Goal: Information Seeking & Learning: Learn about a topic

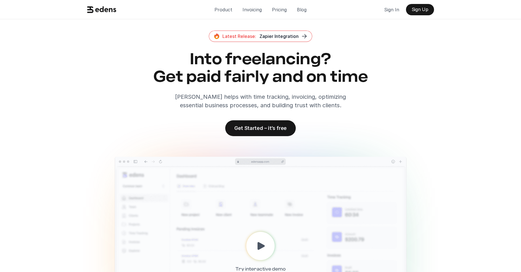
click at [439, 72] on div "Latest Release: Zapier Integration Into freelancing? Get paid fairly and on tim…" at bounding box center [260, 84] width 360 height 106
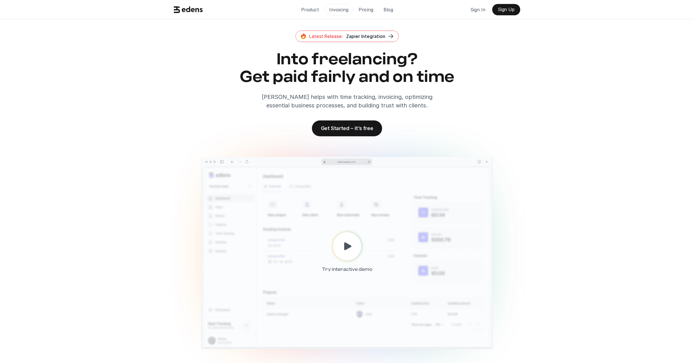
click at [333, 11] on p "Invoicing" at bounding box center [338, 9] width 19 height 8
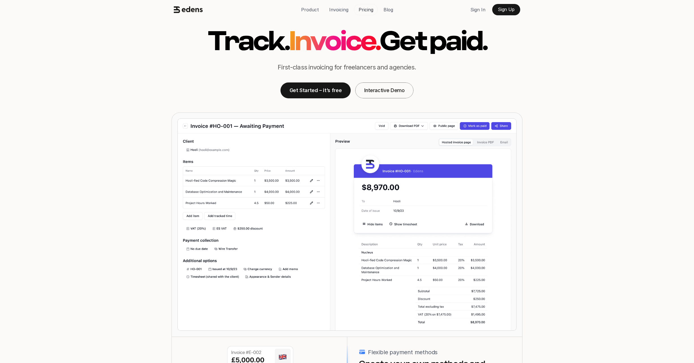
click at [369, 14] on link "Pricing" at bounding box center [366, 9] width 24 height 11
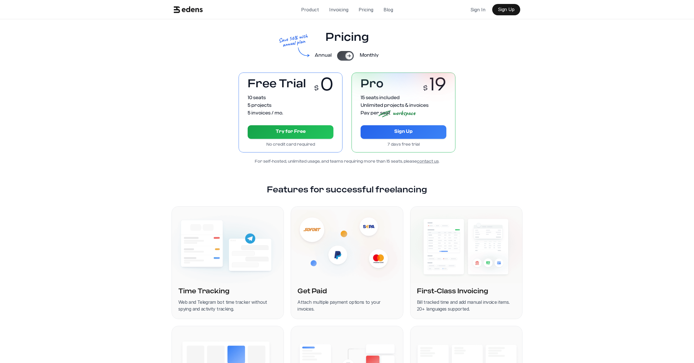
click at [190, 12] on icon at bounding box center [188, 9] width 29 height 11
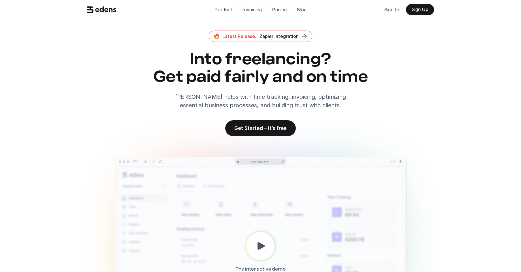
click at [252, 8] on p "Invoicing" at bounding box center [251, 9] width 19 height 8
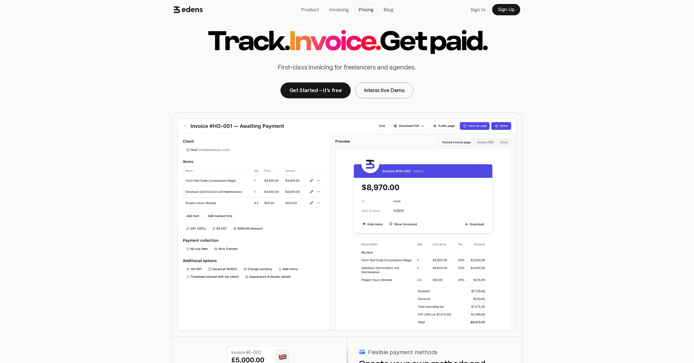
click at [369, 11] on p "Pricing" at bounding box center [366, 9] width 15 height 8
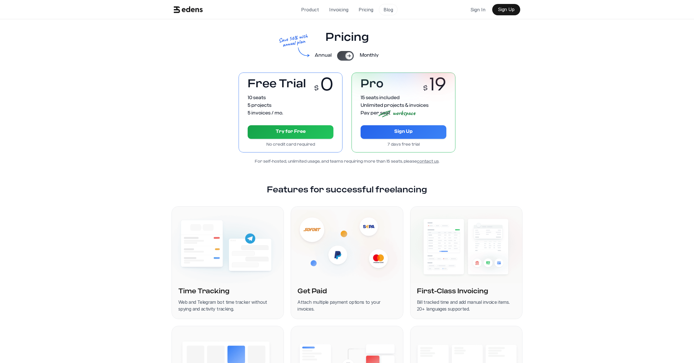
click at [387, 11] on p "Blog" at bounding box center [389, 9] width 10 height 8
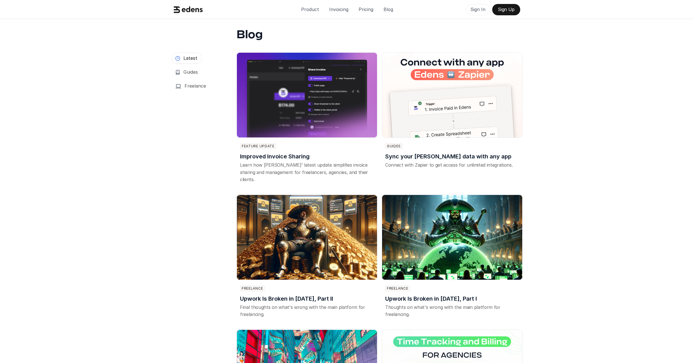
click at [481, 11] on p "Sign In" at bounding box center [478, 9] width 15 height 8
click at [387, 12] on p "Blog" at bounding box center [389, 9] width 10 height 8
click at [291, 128] on img at bounding box center [307, 94] width 141 height 85
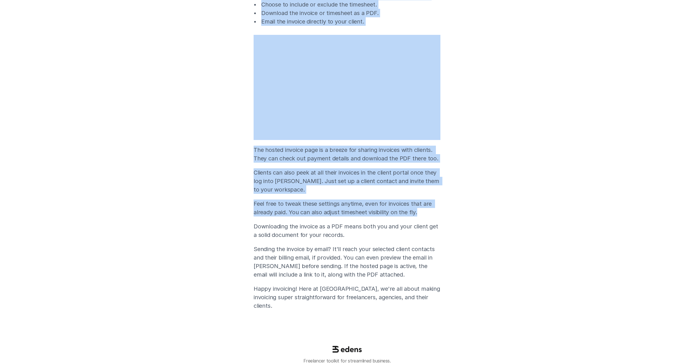
scroll to position [300, 0]
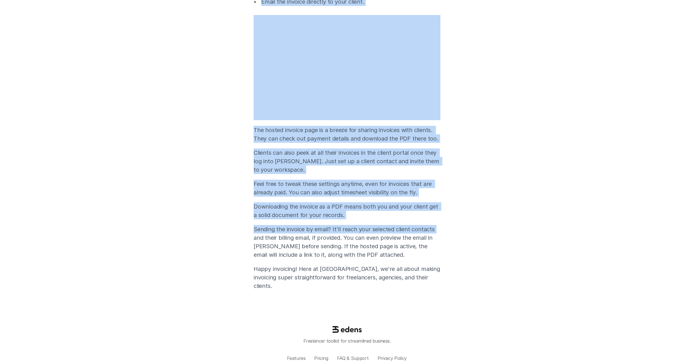
drag, startPoint x: 699, startPoint y: 103, endPoint x: 698, endPoint y: 225, distance: 122.0
click at [694, 225] on html "Product Invoicing Pricing Blog Sign In Sign Up Back to blog Improved Invoice Sh…" at bounding box center [347, 39] width 694 height 678
click at [598, 187] on div "Back to blog Improved Invoice Sharing With our upgraded "Issue & Share" feature…" at bounding box center [347, 16] width 694 height 576
drag, startPoint x: 619, startPoint y: 189, endPoint x: 529, endPoint y: 191, distance: 89.5
click at [619, 189] on div "Back to blog Improved Invoice Sharing With our upgraded "Issue & Share" feature…" at bounding box center [347, 16] width 694 height 576
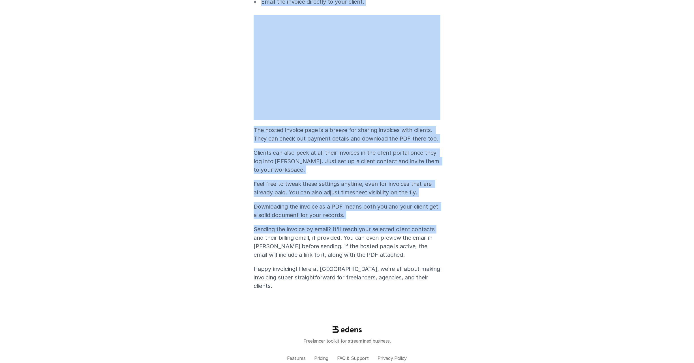
click at [385, 187] on p "Feel free to tweak these settings anytime, even for invoices that are already p…" at bounding box center [347, 188] width 187 height 17
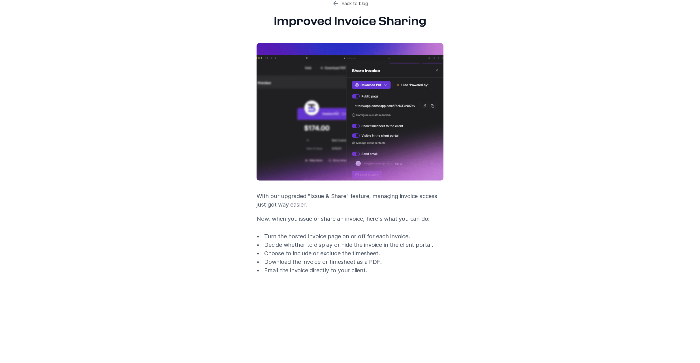
scroll to position [0, 0]
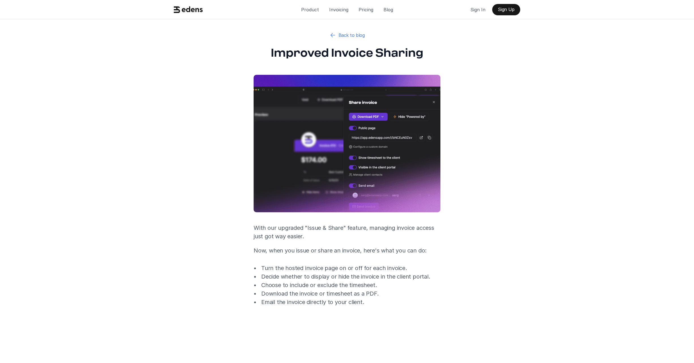
click at [330, 34] on icon at bounding box center [333, 35] width 7 height 7
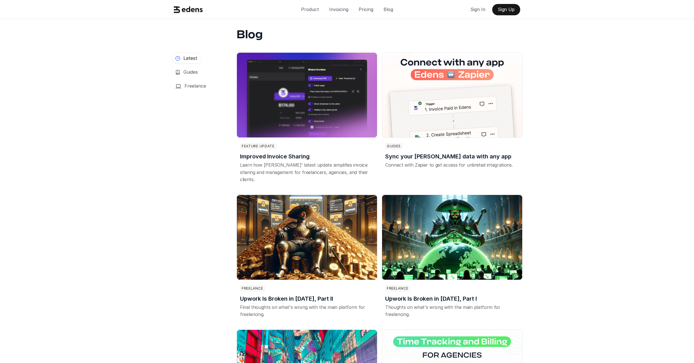
click at [193, 72] on h3 "Guides" at bounding box center [190, 72] width 14 height 6
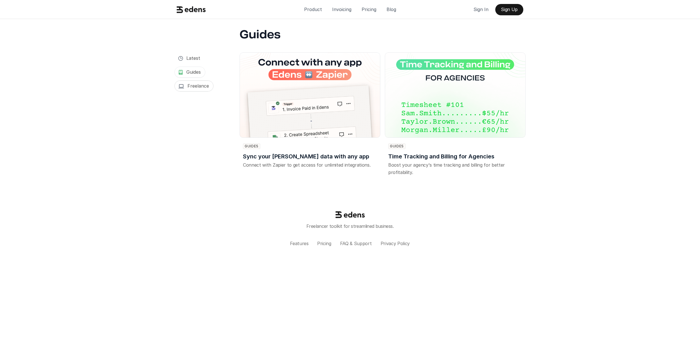
click at [187, 87] on link "Freelance" at bounding box center [193, 85] width 39 height 11
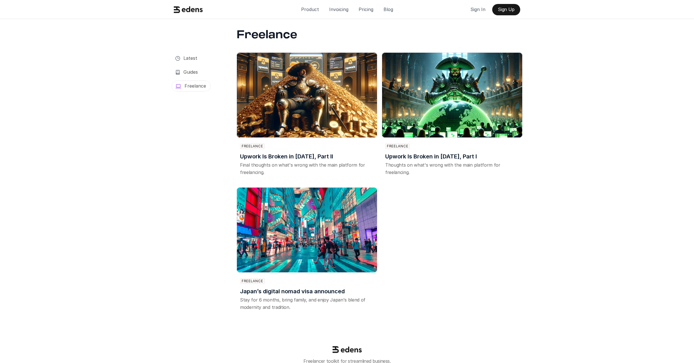
click at [191, 74] on h3 "Guides" at bounding box center [190, 72] width 14 height 6
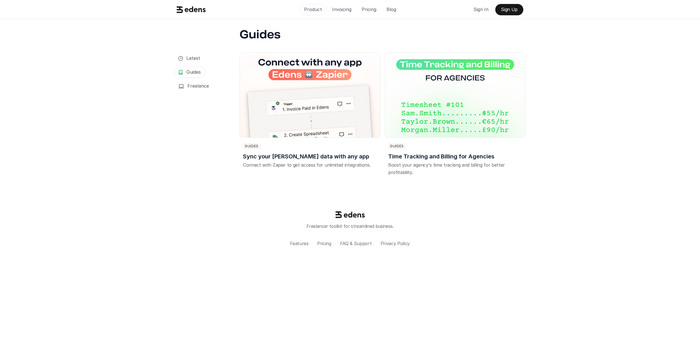
click at [309, 6] on p "Product" at bounding box center [313, 9] width 18 height 8
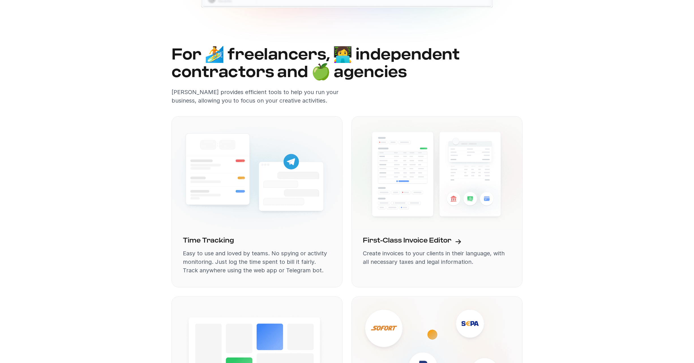
scroll to position [359, 0]
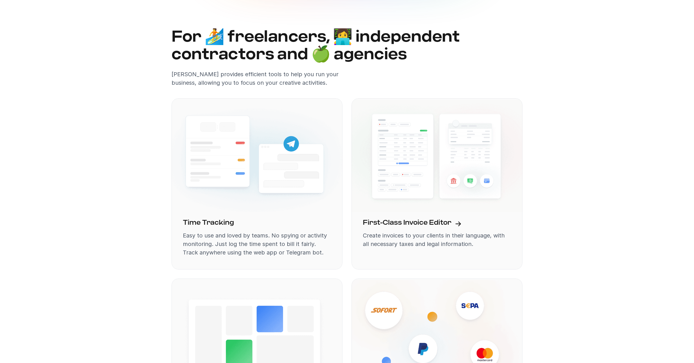
click at [247, 182] on img at bounding box center [257, 155] width 171 height 115
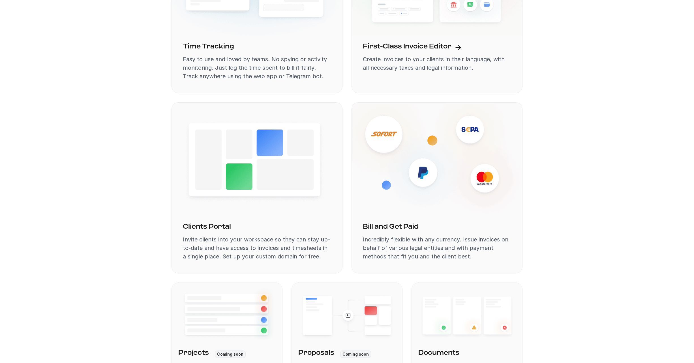
scroll to position [513, 0]
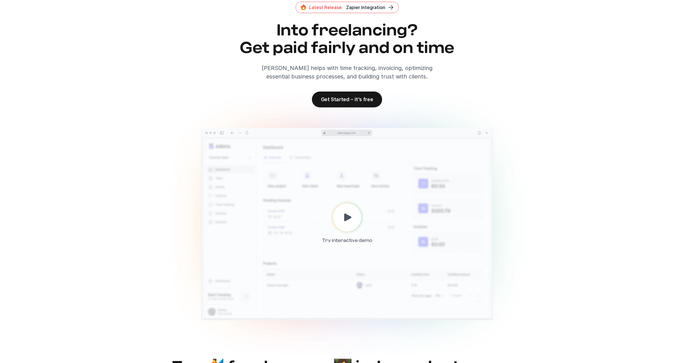
drag, startPoint x: 699, startPoint y: 208, endPoint x: 302, endPoint y: 3, distance: 447.2
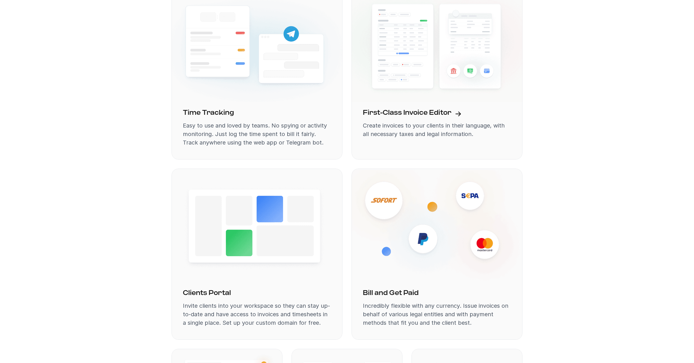
scroll to position [0, 0]
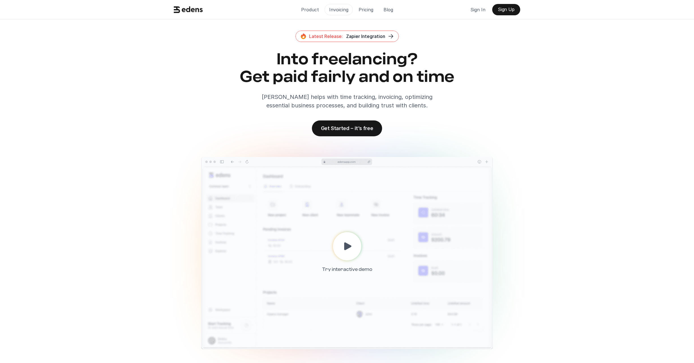
click at [338, 10] on p "Invoicing" at bounding box center [338, 9] width 19 height 8
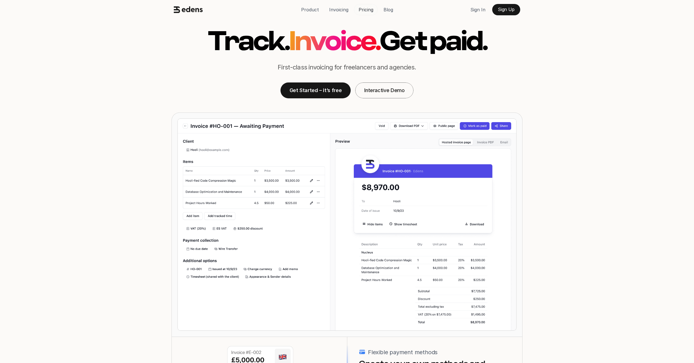
click at [374, 12] on link "Pricing" at bounding box center [366, 9] width 24 height 11
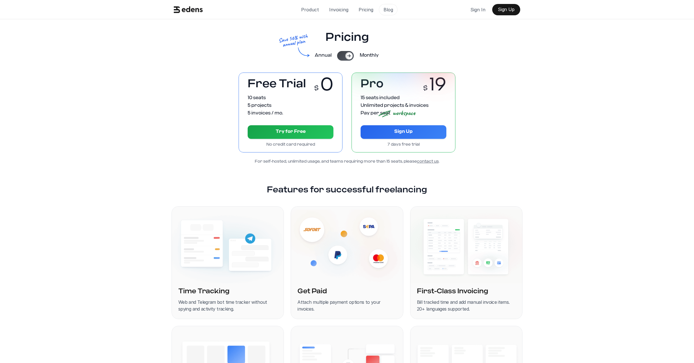
click at [383, 11] on link "Blog" at bounding box center [388, 9] width 19 height 11
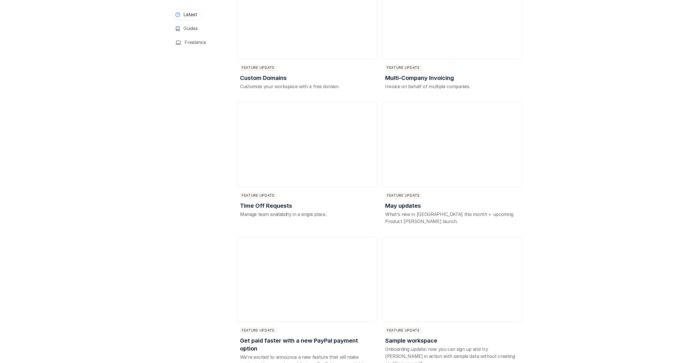
scroll to position [982, 0]
